Goal: Information Seeking & Learning: Compare options

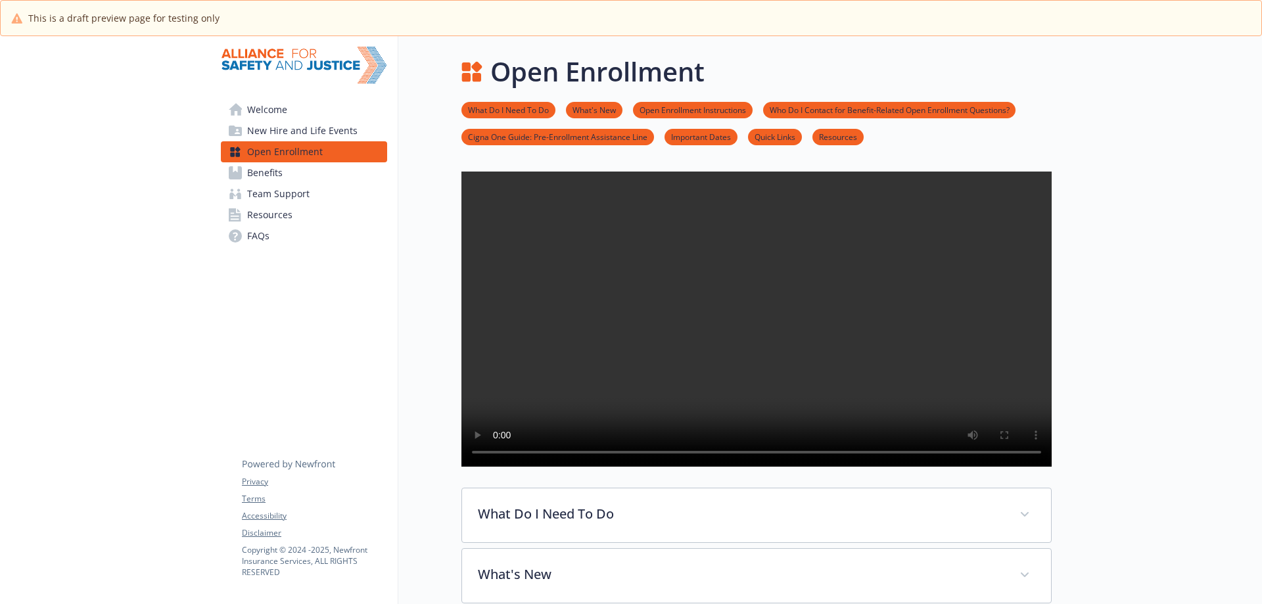
scroll to position [263, 0]
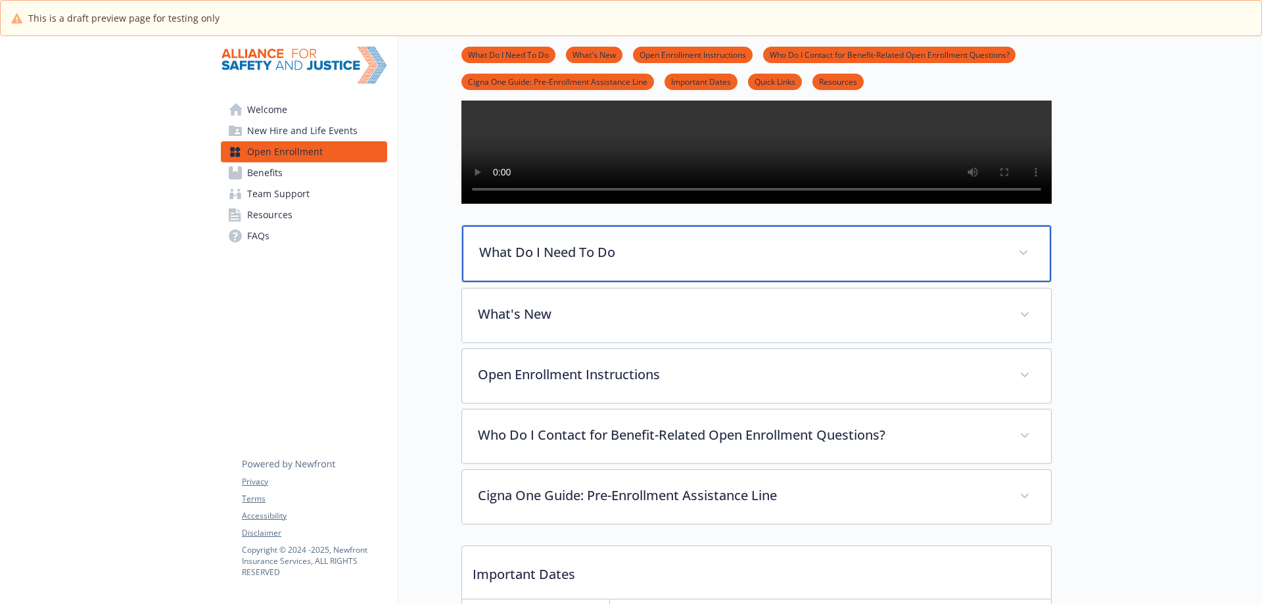
click at [656, 282] on div "What Do I Need To Do" at bounding box center [756, 254] width 589 height 57
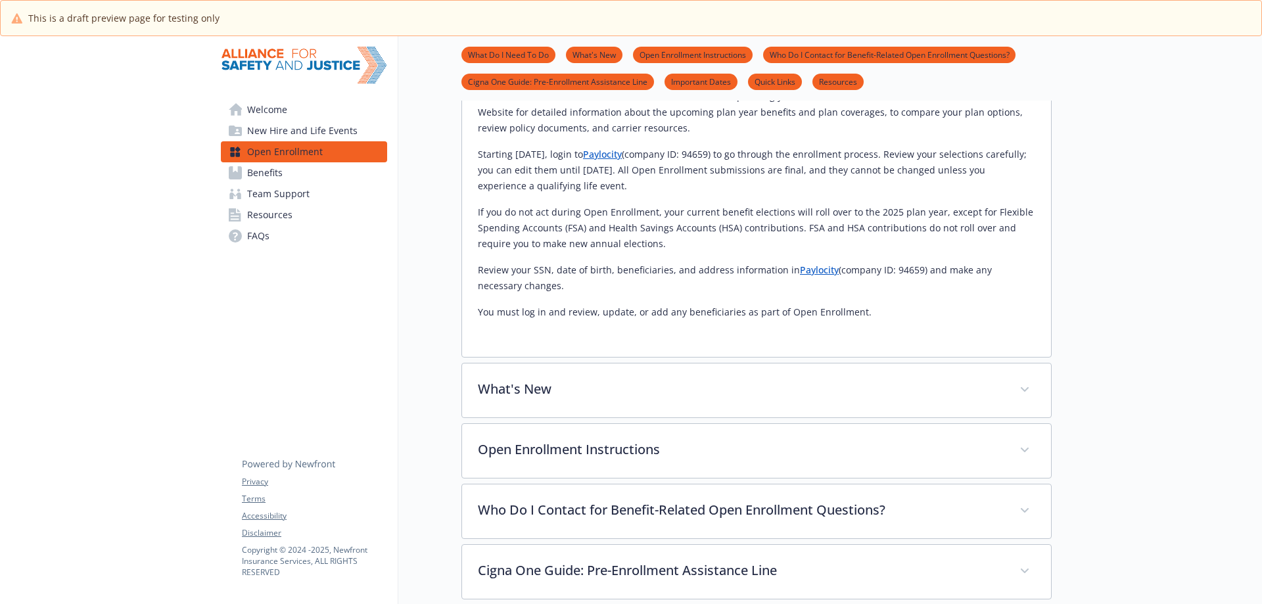
scroll to position [658, 0]
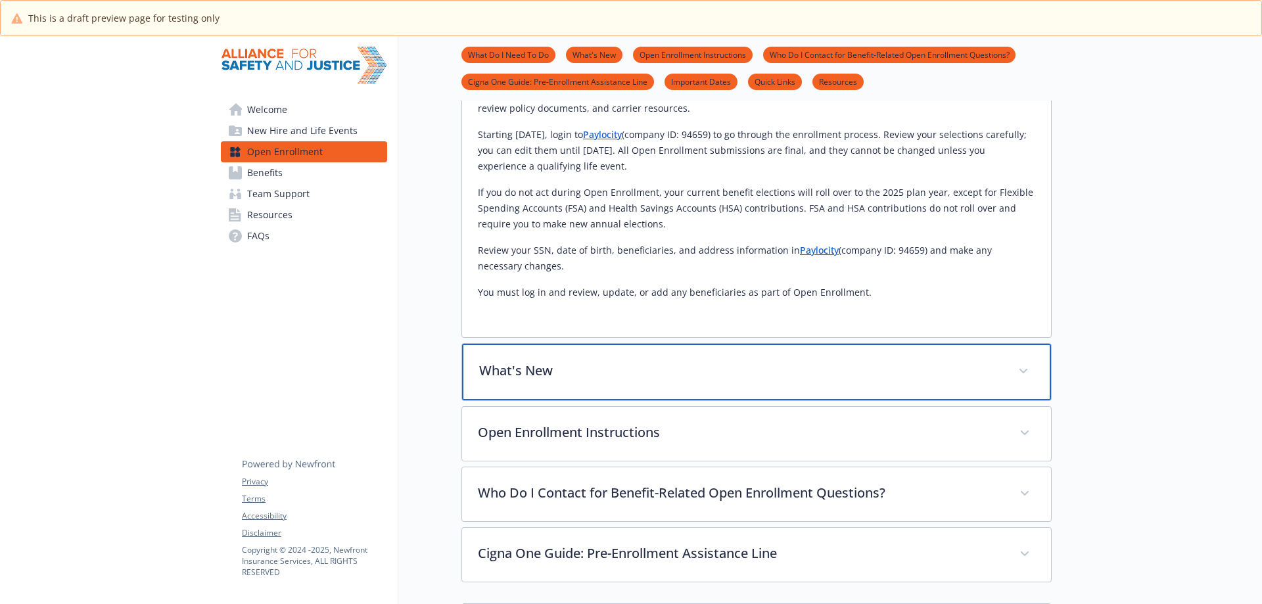
click at [730, 381] on p "What's New" at bounding box center [740, 371] width 523 height 20
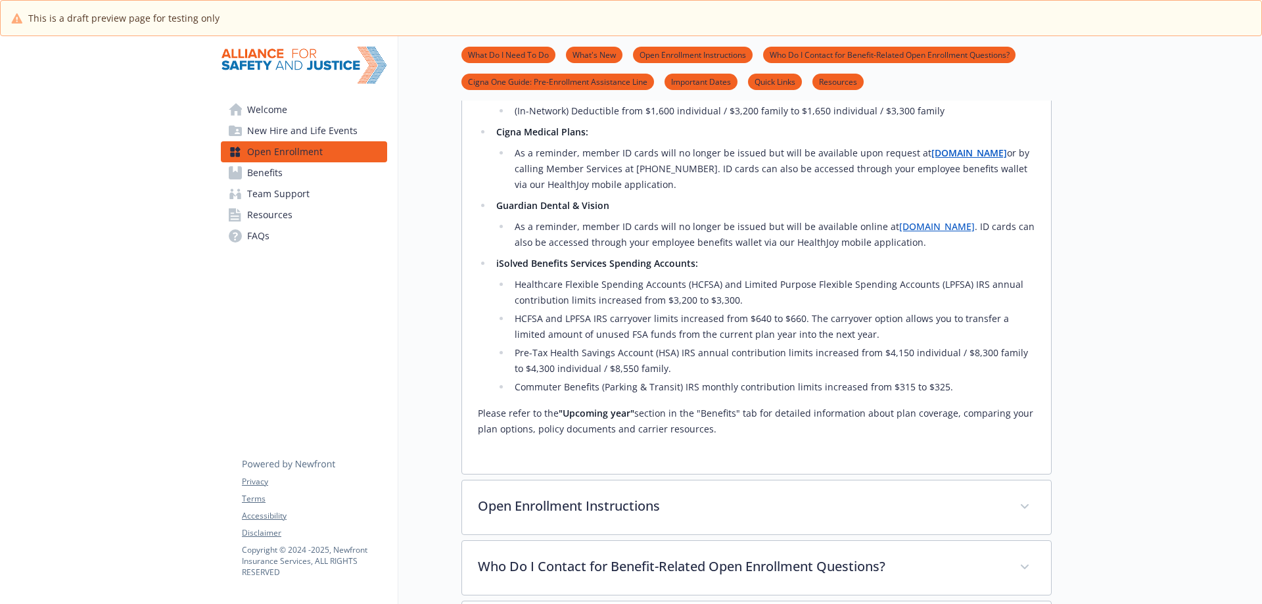
scroll to position [1381, 0]
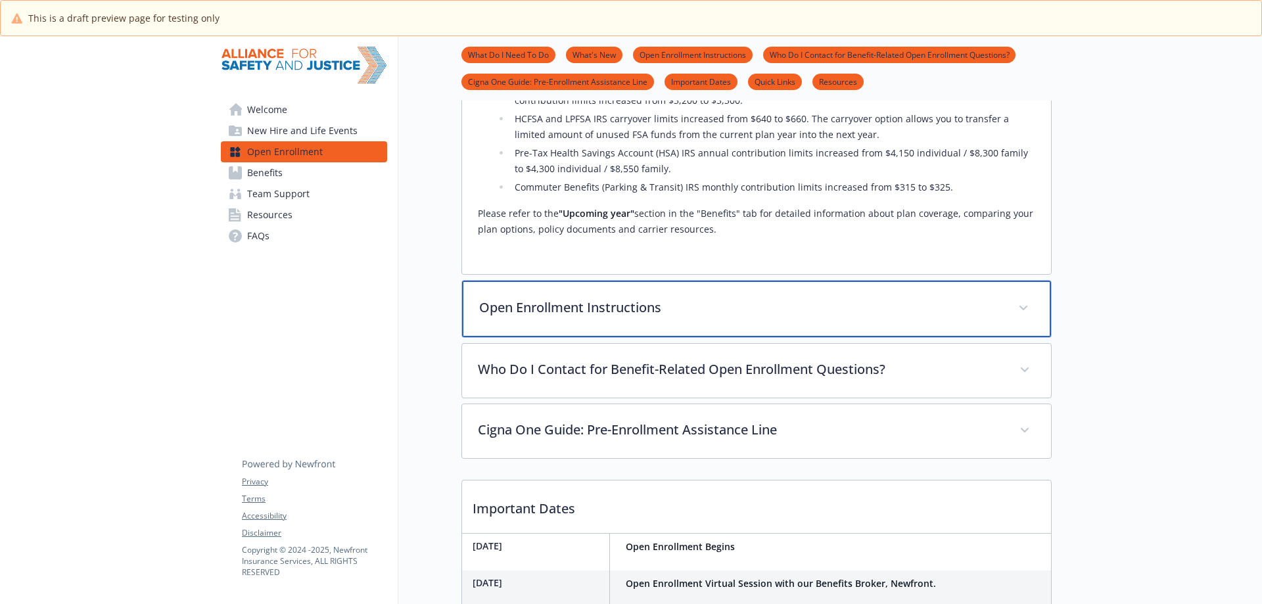
click at [680, 318] on p "Open Enrollment Instructions" at bounding box center [740, 308] width 523 height 20
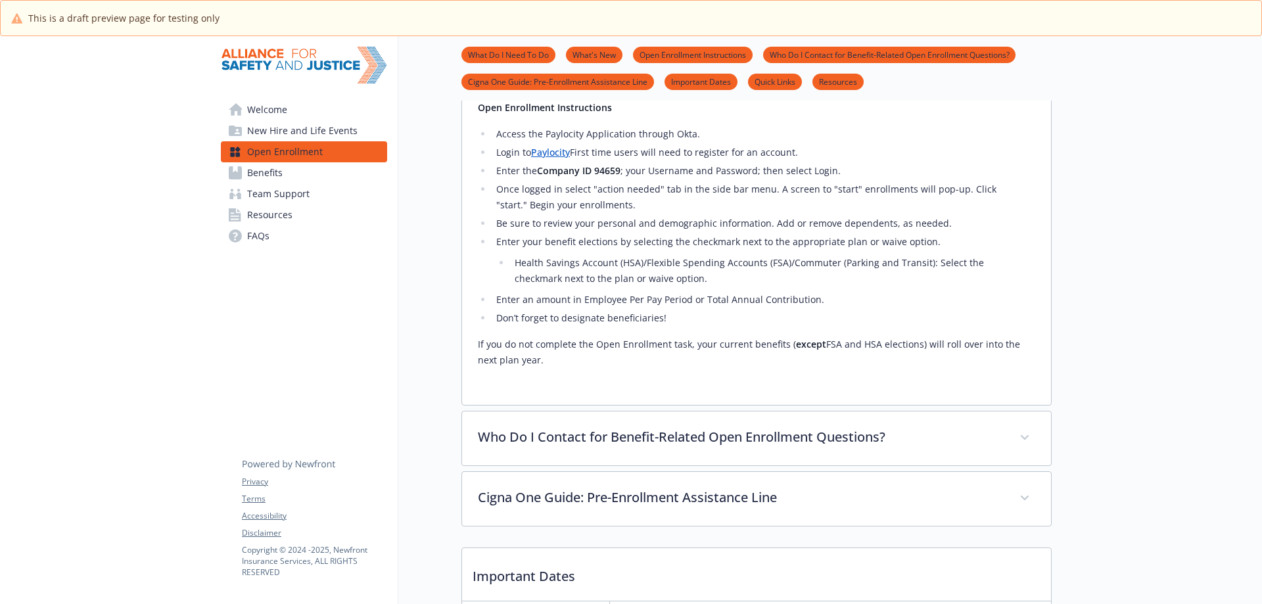
scroll to position [1512, 0]
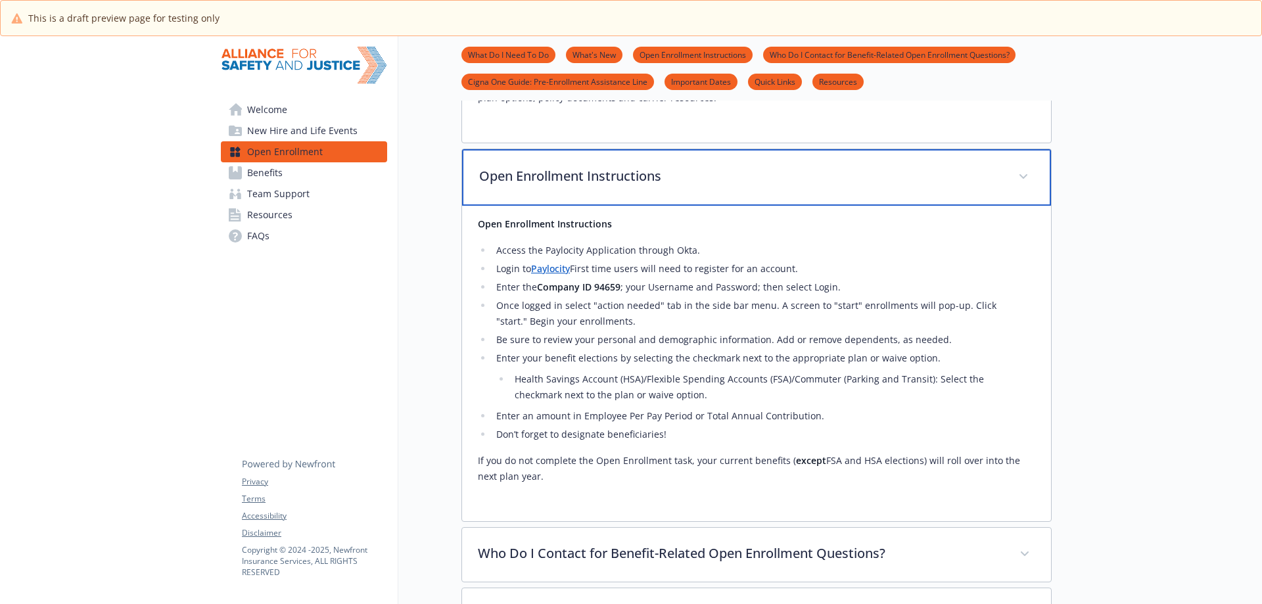
click at [751, 186] on p "Open Enrollment Instructions" at bounding box center [740, 176] width 523 height 20
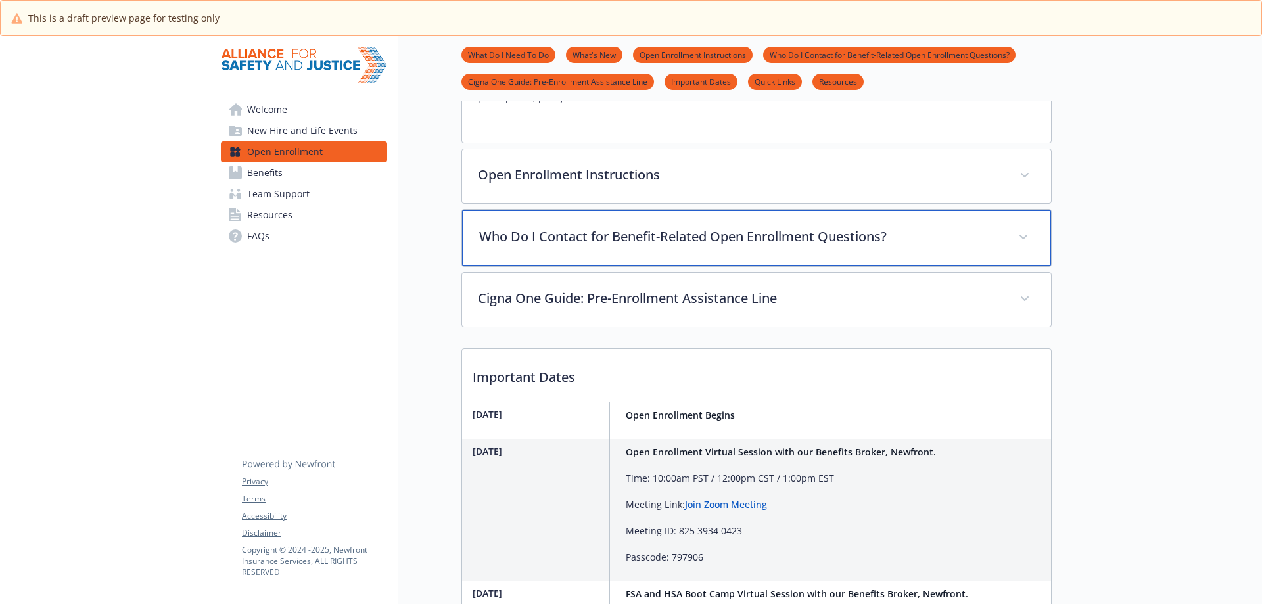
click at [760, 247] on p "Who Do I Contact for Benefit-Related Open Enrollment Questions?" at bounding box center [740, 237] width 523 height 20
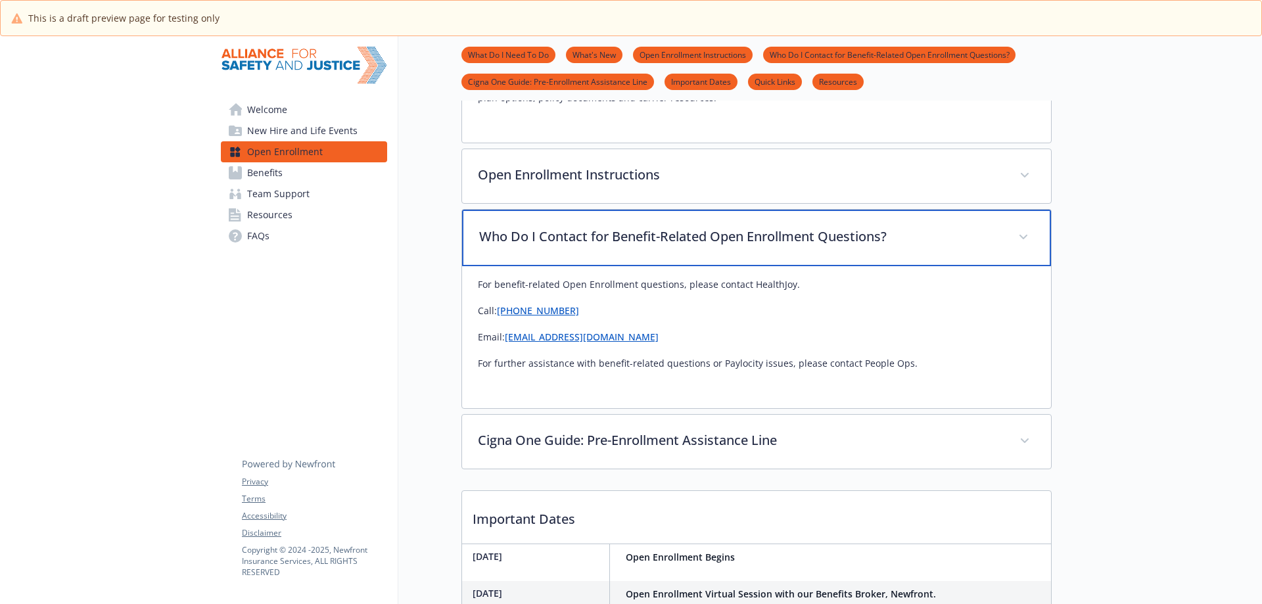
click at [760, 247] on p "Who Do I Contact for Benefit-Related Open Enrollment Questions?" at bounding box center [740, 237] width 523 height 20
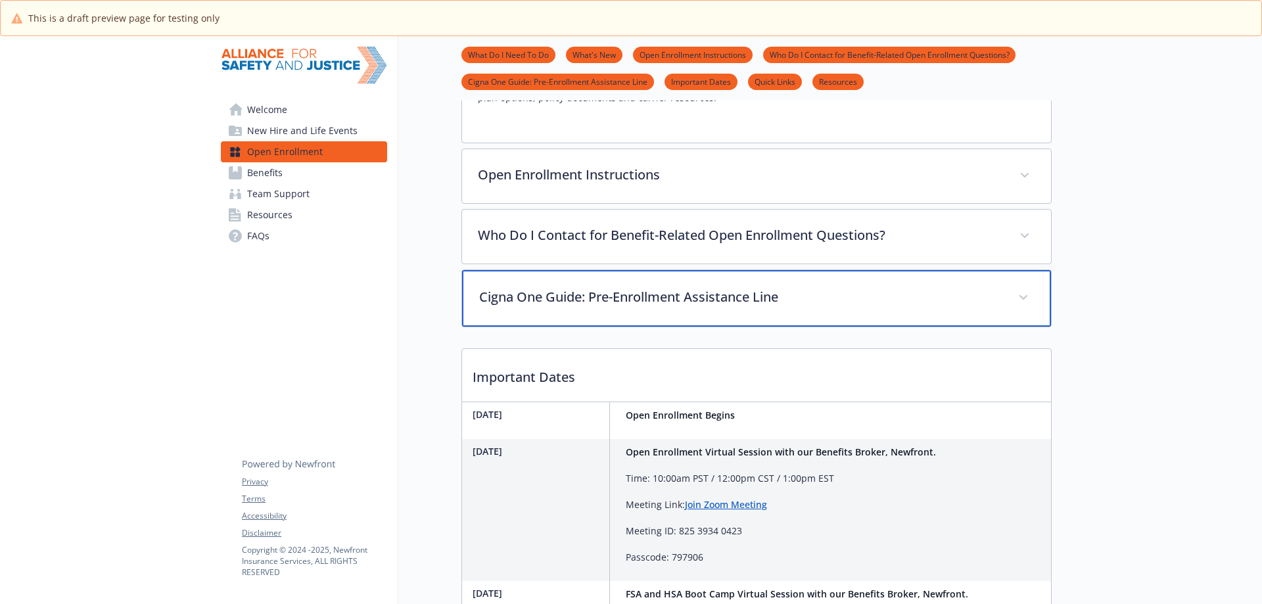
click at [765, 307] on p "Cigna One Guide: Pre-Enrollment Assistance Line" at bounding box center [740, 297] width 523 height 20
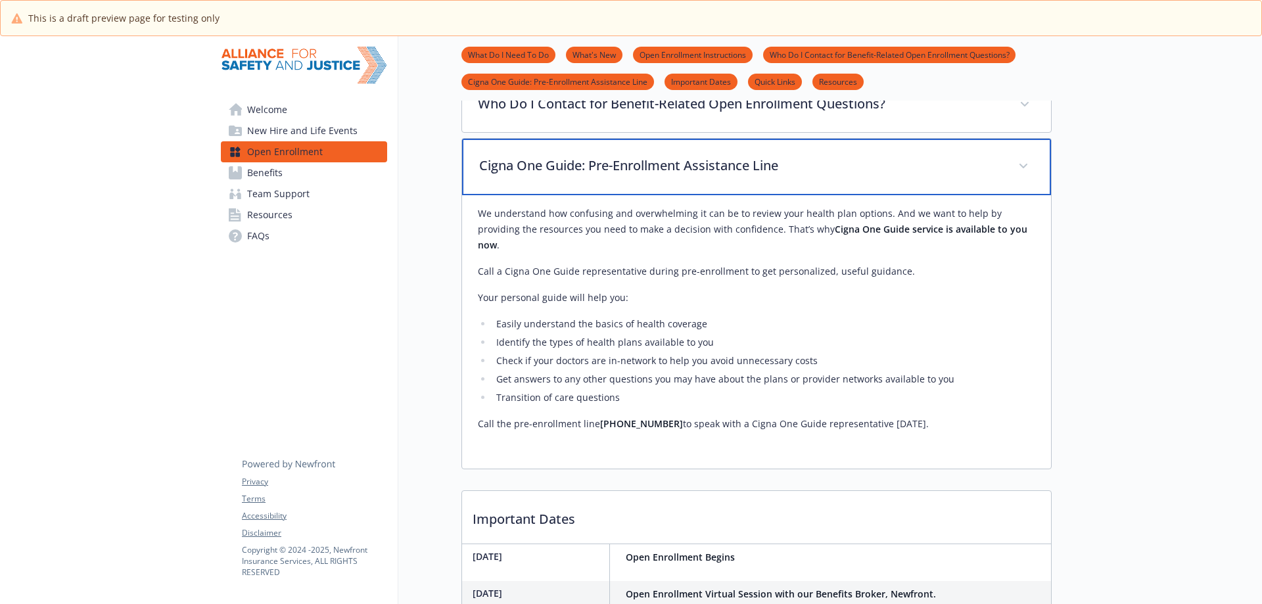
scroll to position [1578, 0]
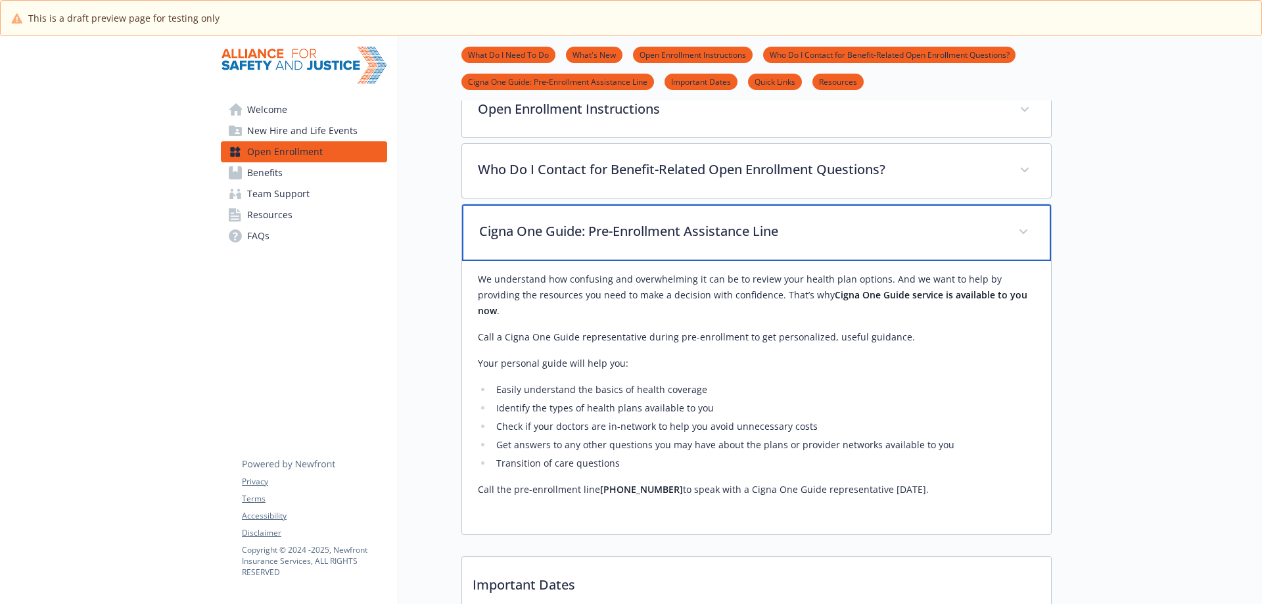
click at [752, 241] on p "Cigna One Guide: Pre-Enrollment Assistance Line" at bounding box center [740, 232] width 523 height 20
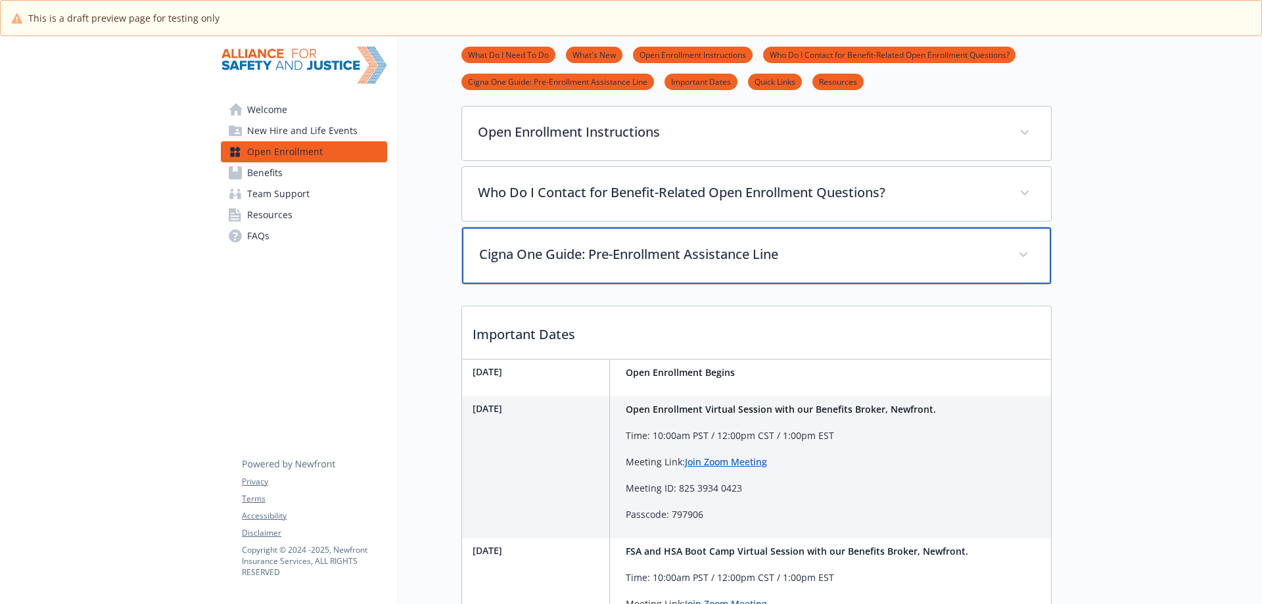
scroll to position [1399, 0]
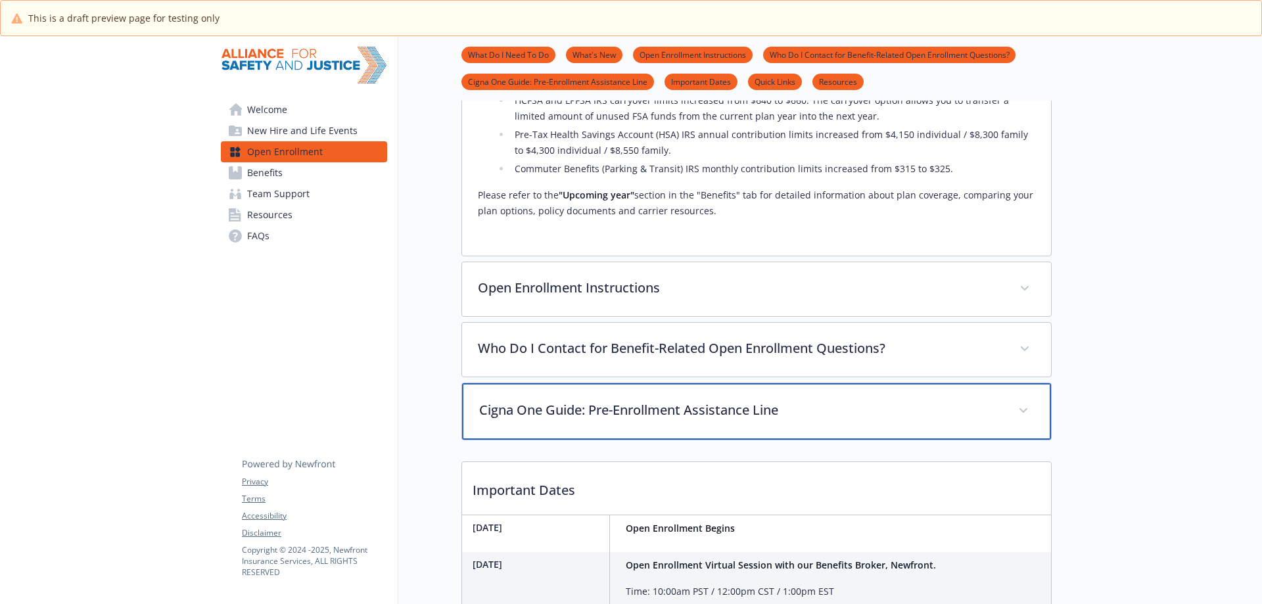
click at [771, 420] on p "Cigna One Guide: Pre-Enrollment Assistance Line" at bounding box center [740, 410] width 523 height 20
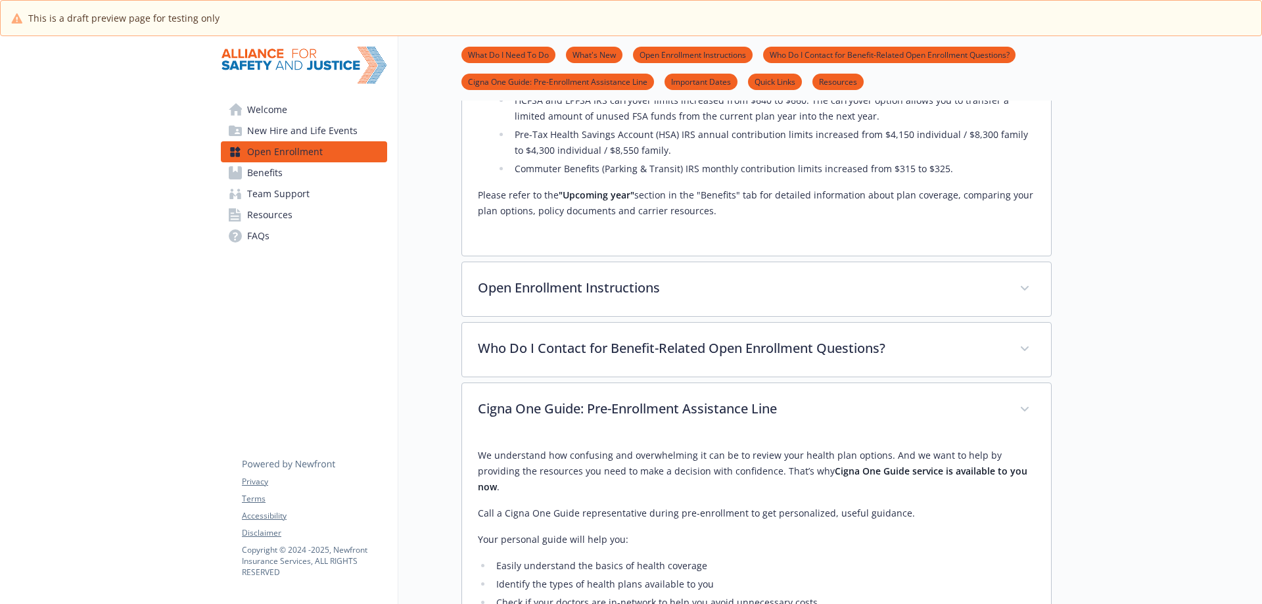
click at [280, 172] on span "Benefits" at bounding box center [265, 172] width 36 height 21
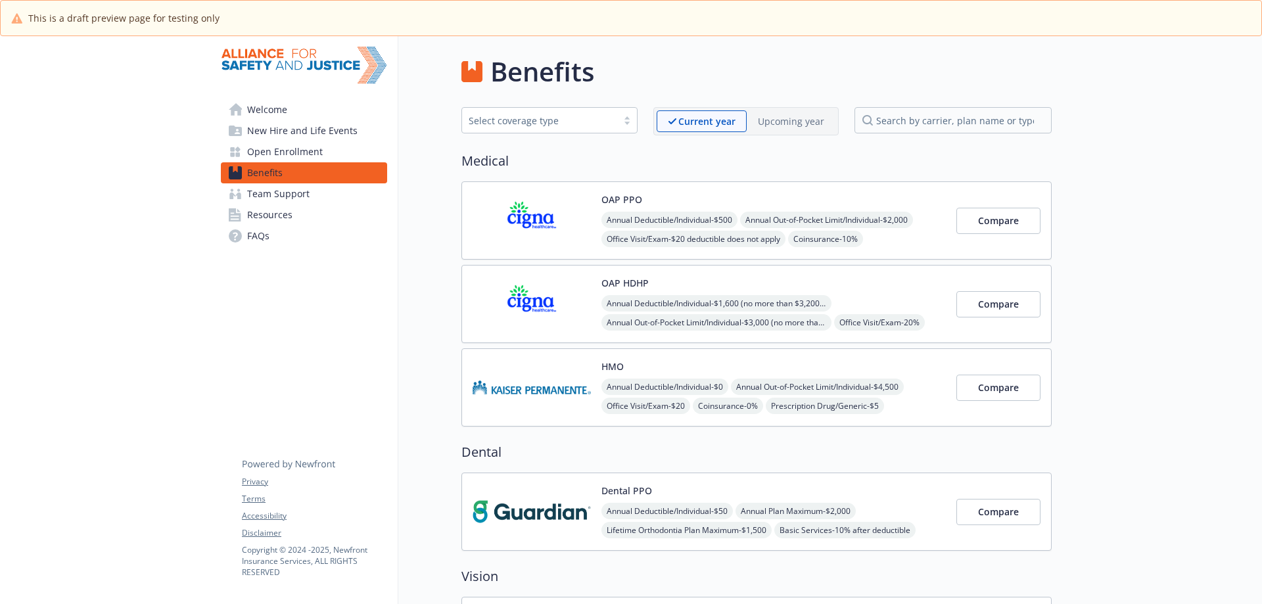
click at [783, 126] on p "Upcoming year" at bounding box center [791, 121] width 66 height 14
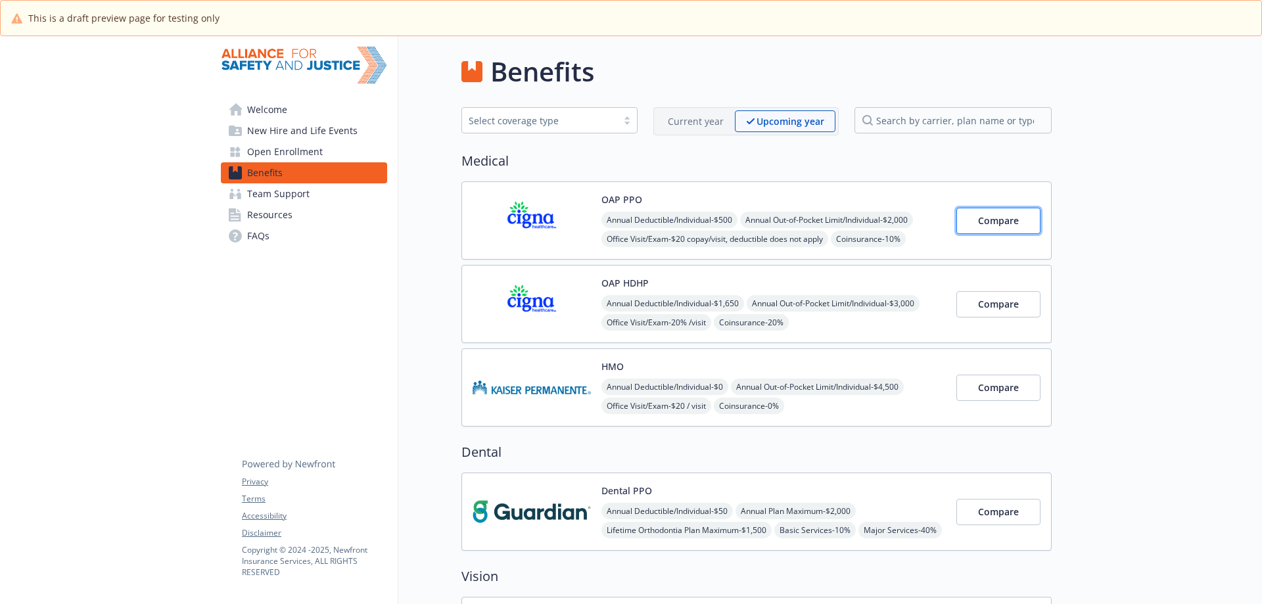
click at [1005, 222] on span "Compare" at bounding box center [998, 220] width 41 height 12
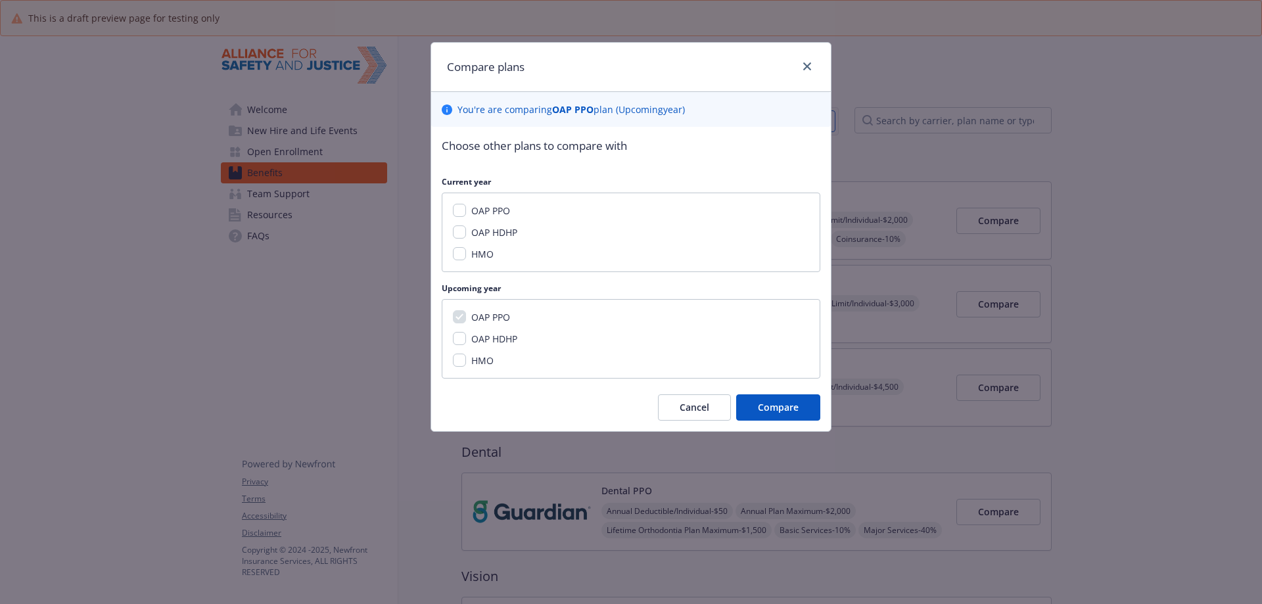
click at [452, 210] on div "OAP PPO OAP HDHP HMO" at bounding box center [631, 233] width 379 height 80
click at [456, 213] on input "OAP PPO" at bounding box center [459, 210] width 13 height 13
checkbox input "true"
click at [458, 229] on input "OAP HDHP" at bounding box center [459, 232] width 13 height 13
checkbox input "true"
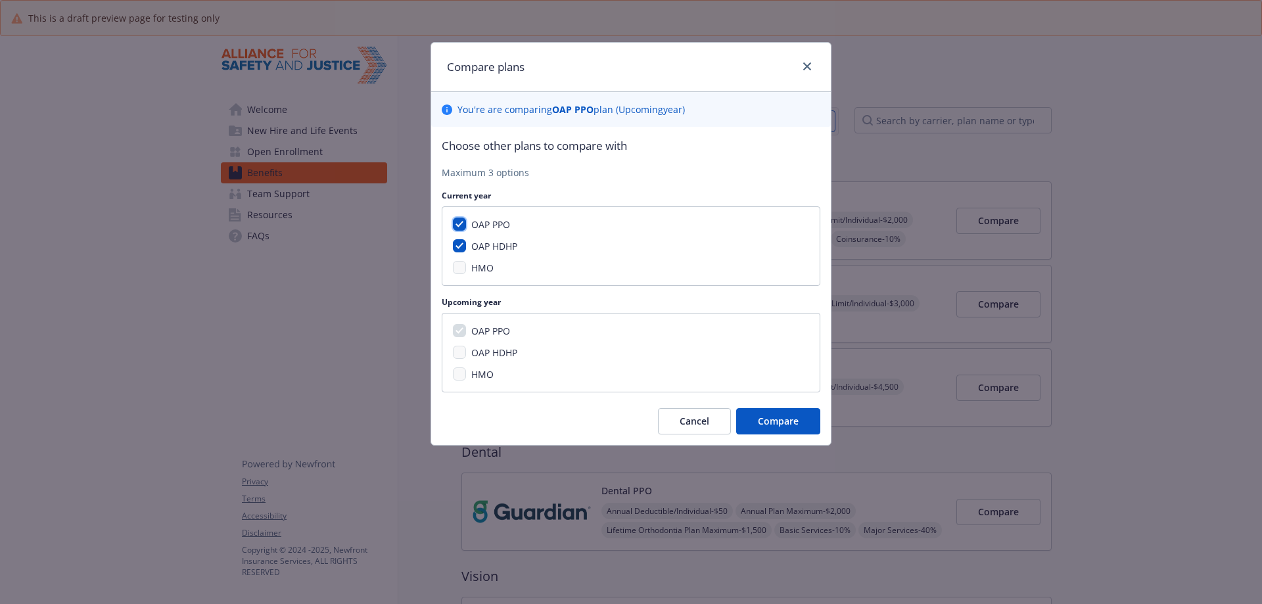
click at [457, 224] on input "OAP PPO" at bounding box center [459, 224] width 13 height 13
checkbox input "false"
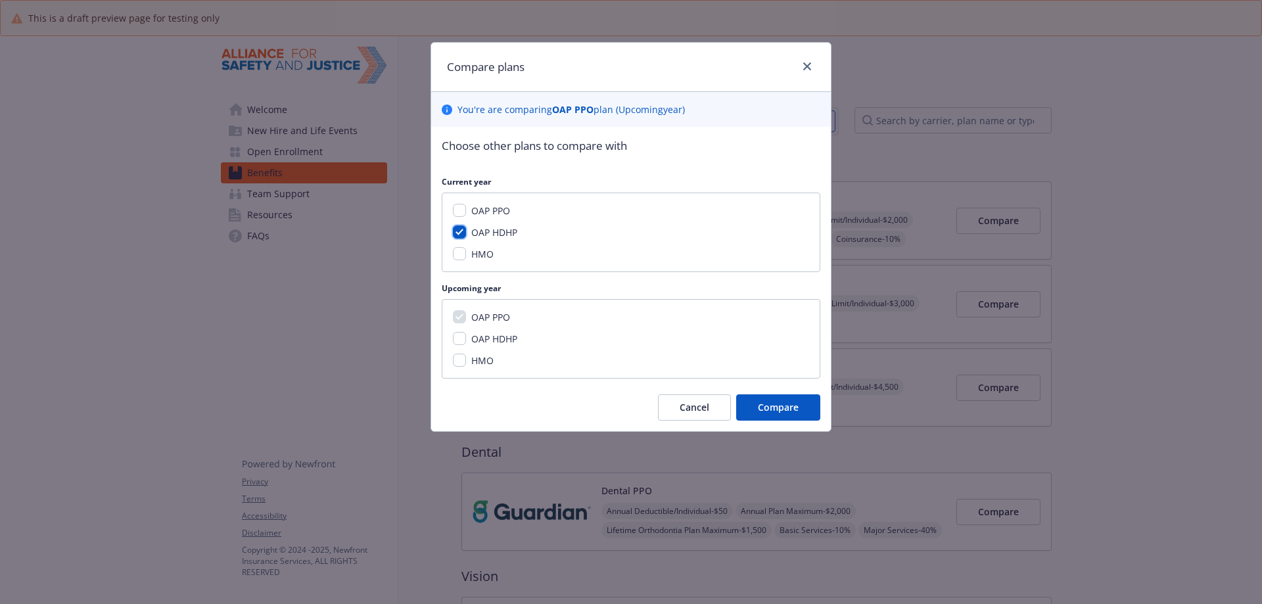
click at [460, 233] on input "OAP HDHP" at bounding box center [459, 232] width 13 height 13
checkbox input "false"
click at [456, 212] on input "OAP PPO" at bounding box center [459, 210] width 13 height 13
checkbox input "true"
click at [789, 404] on span "Compare" at bounding box center [778, 407] width 41 height 12
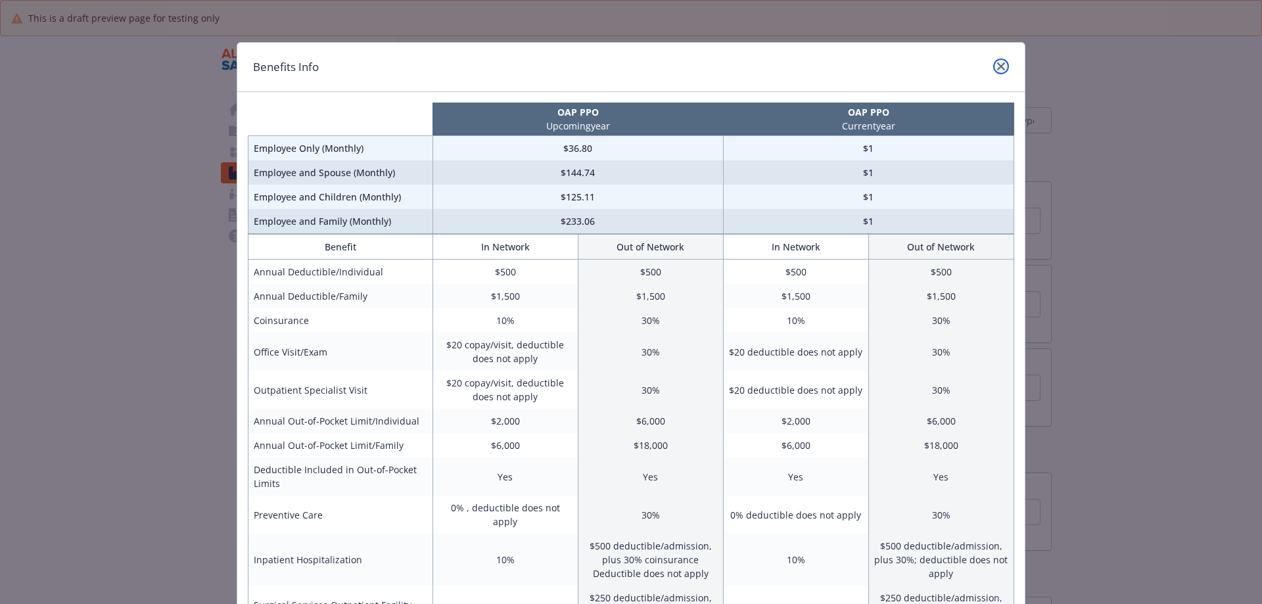
click at [997, 66] on icon "close" at bounding box center [1001, 66] width 8 height 8
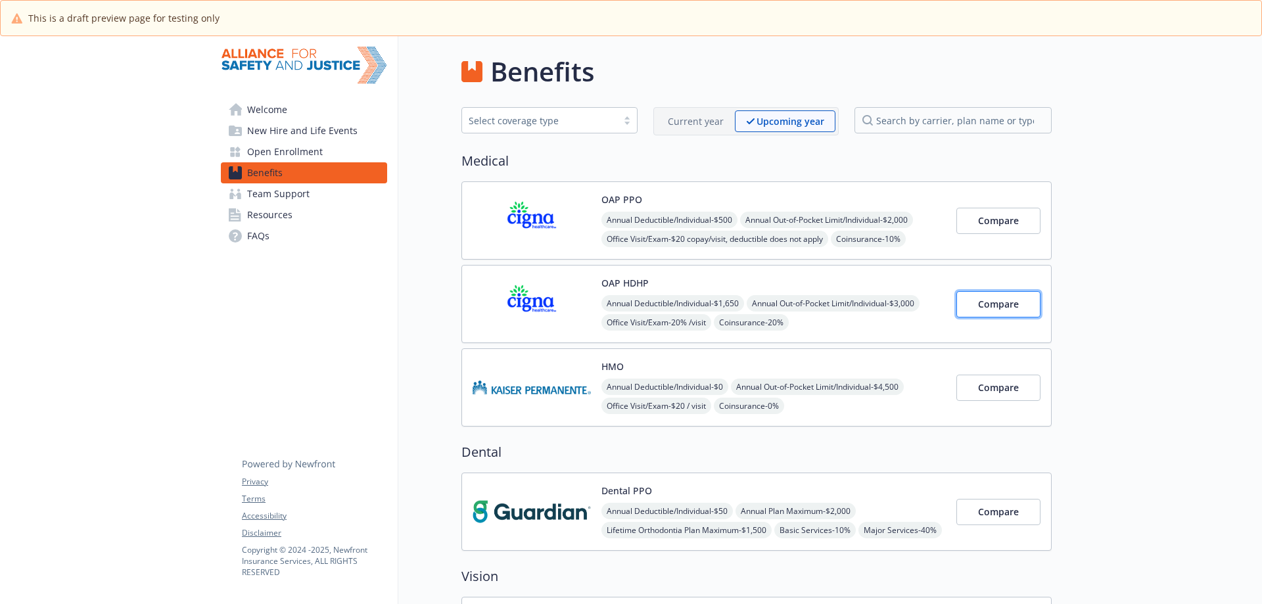
click at [1007, 307] on span "Compare" at bounding box center [998, 304] width 41 height 12
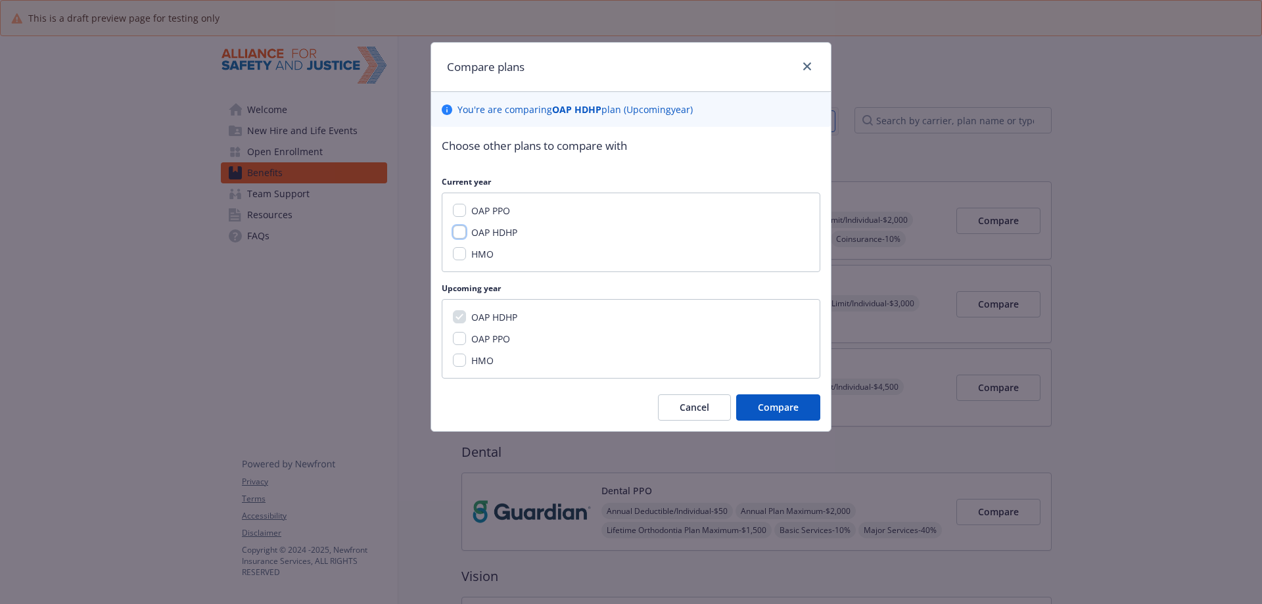
click at [458, 229] on input "OAP HDHP" at bounding box center [459, 232] width 13 height 13
checkbox input "true"
click at [763, 399] on button "Compare" at bounding box center [778, 408] width 84 height 26
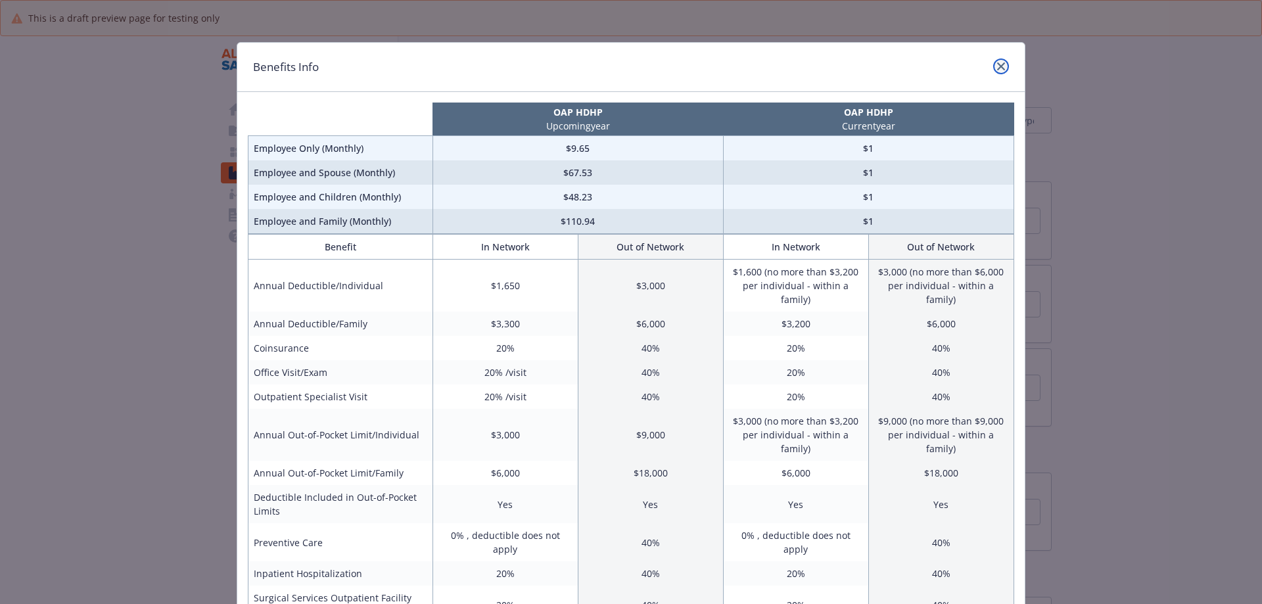
click at [998, 68] on icon "close" at bounding box center [1001, 66] width 8 height 8
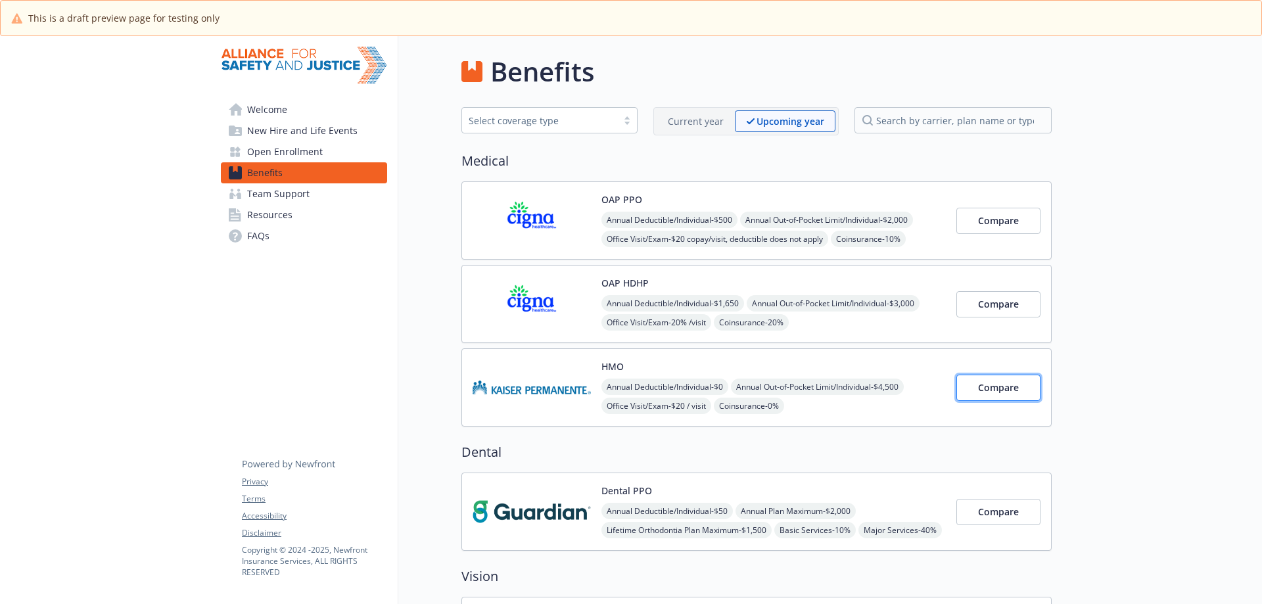
click at [997, 385] on span "Compare" at bounding box center [998, 387] width 41 height 12
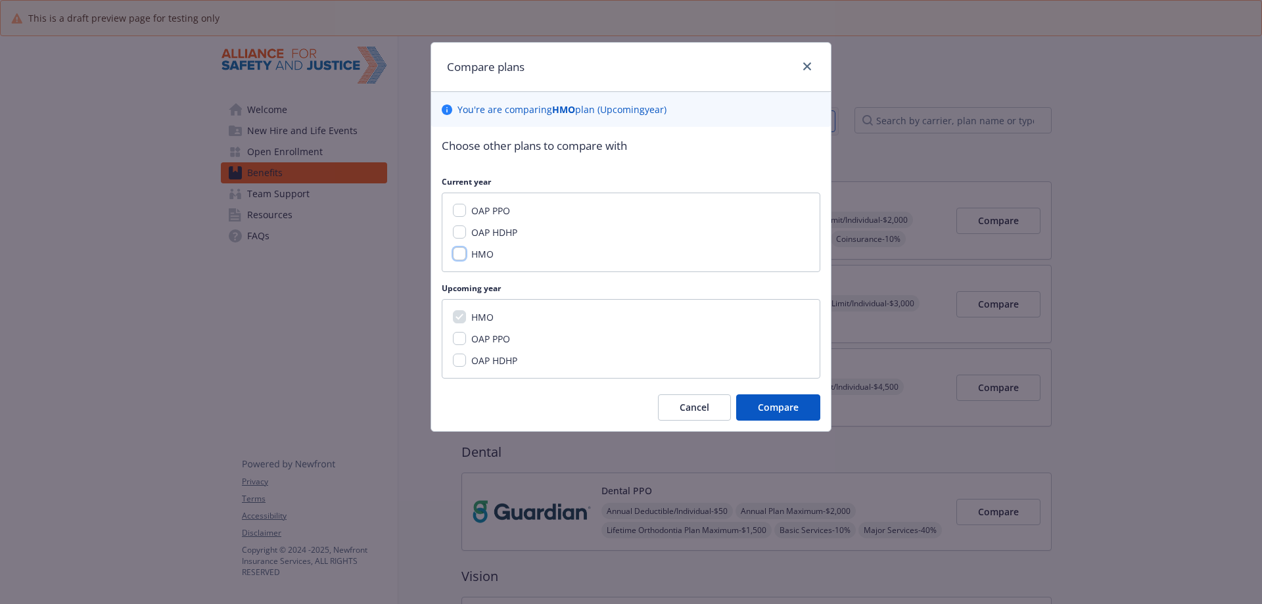
click at [456, 256] on input "HMO" at bounding box center [459, 253] width 13 height 13
checkbox input "true"
click at [798, 402] on span "Compare" at bounding box center [778, 407] width 41 height 12
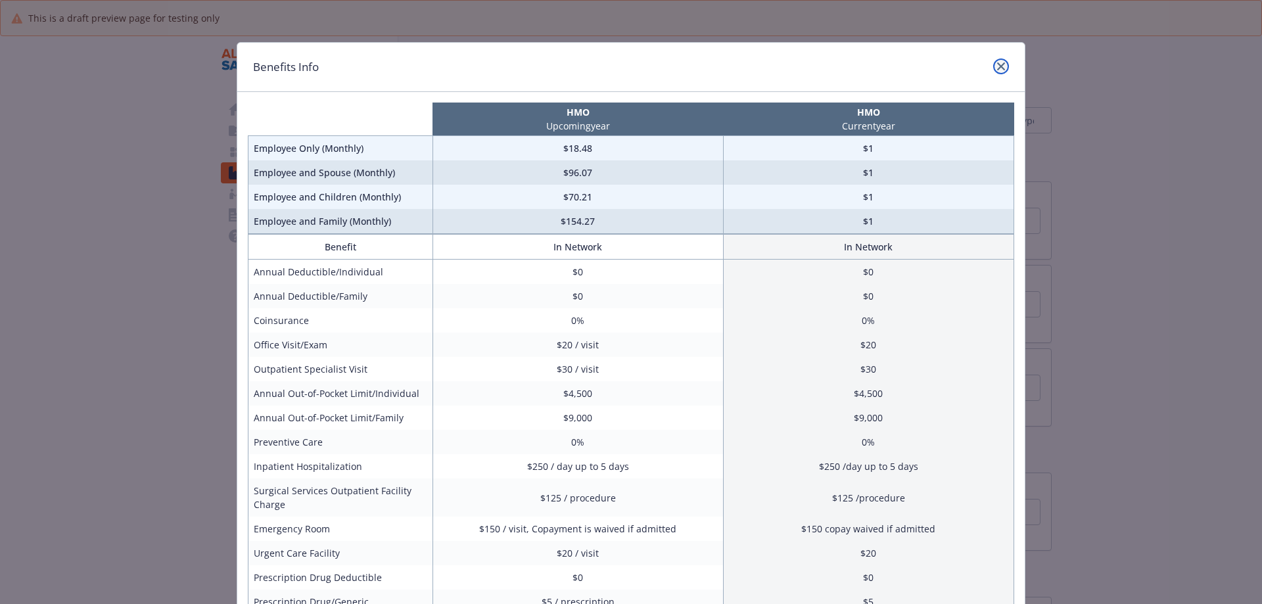
click at [998, 72] on link "close" at bounding box center [1002, 67] width 16 height 16
